Goal: Book appointment/travel/reservation

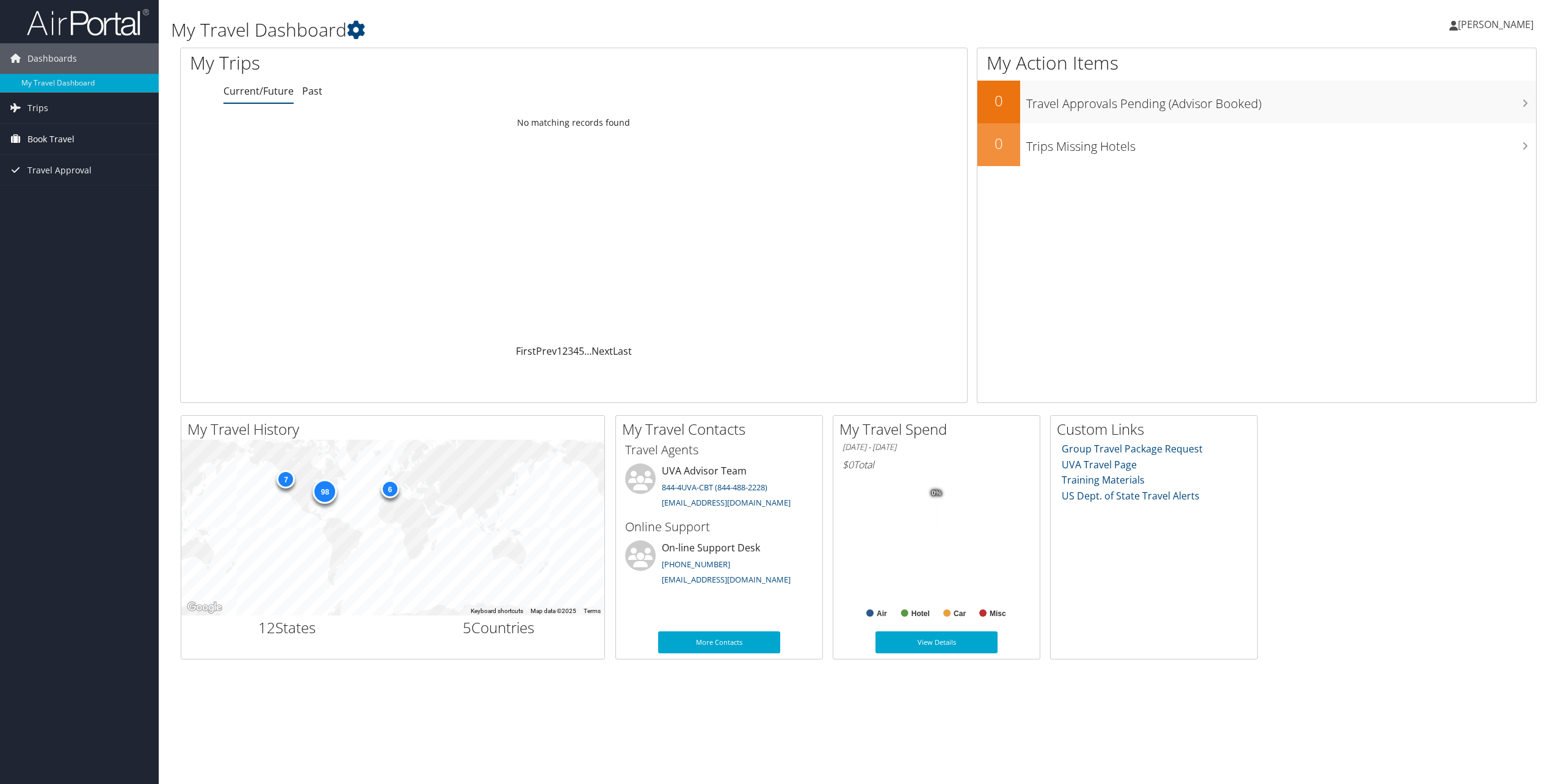
click at [76, 144] on link "Book Travel" at bounding box center [80, 139] width 159 height 30
click at [105, 201] on link "Book/Manage Online Trips" at bounding box center [80, 200] width 159 height 19
